Goal: Information Seeking & Learning: Learn about a topic

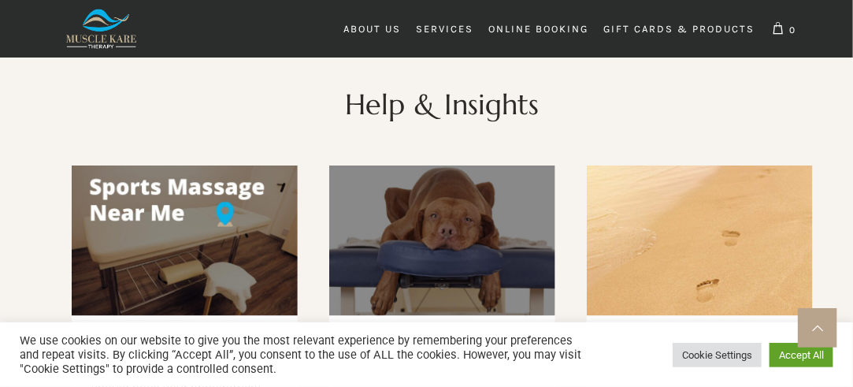
click at [446, 165] on link at bounding box center [442, 240] width 226 height 150
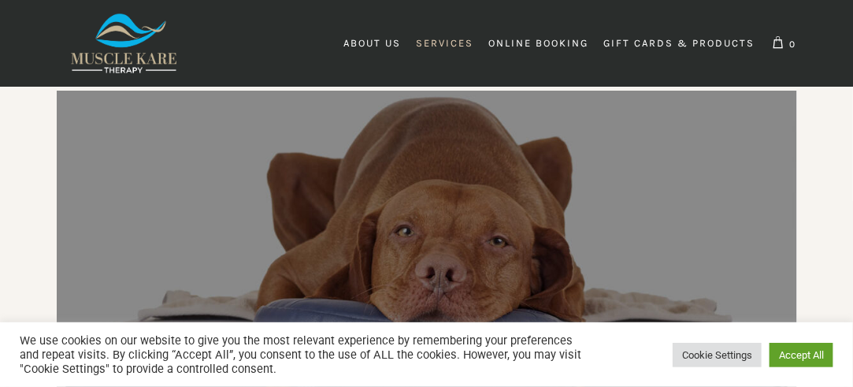
click at [446, 45] on span "Services" at bounding box center [445, 43] width 57 height 12
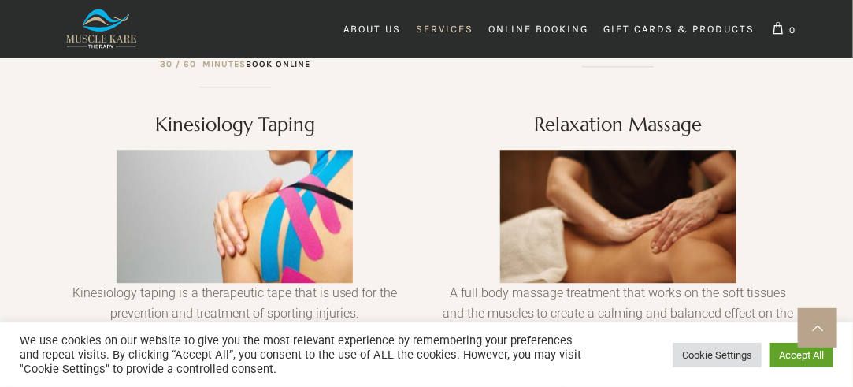
click at [596, 182] on img at bounding box center [618, 216] width 236 height 133
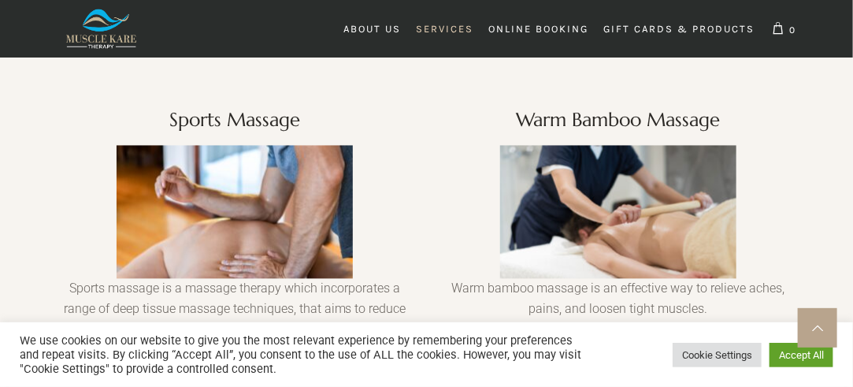
scroll to position [977, 0]
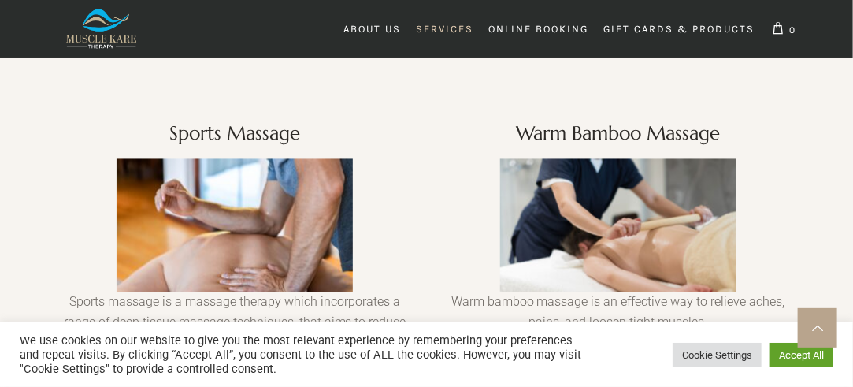
click at [647, 191] on img at bounding box center [618, 225] width 236 height 133
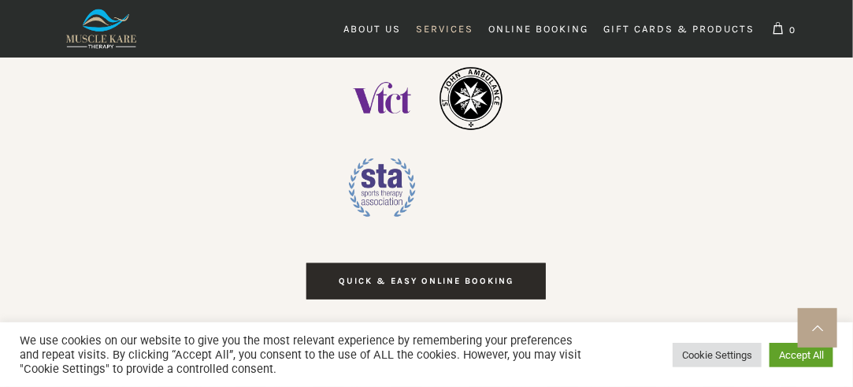
scroll to position [0, 8954]
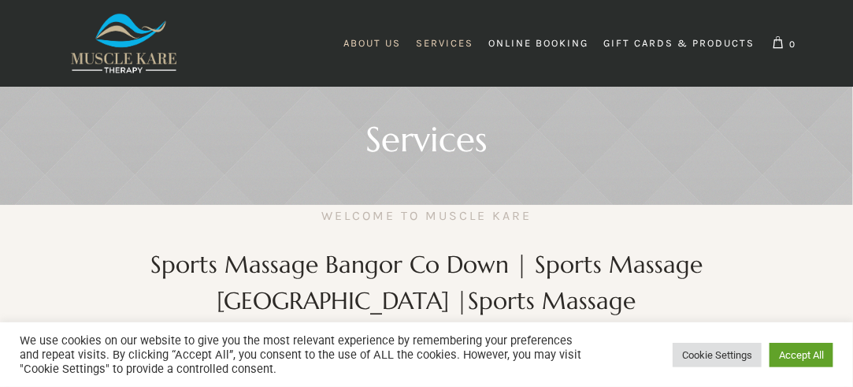
click at [366, 42] on span "About Us" at bounding box center [372, 43] width 57 height 12
